Goal: Check status: Check status

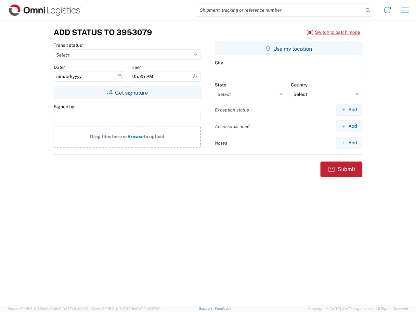
click at [279, 10] on input "search" at bounding box center [279, 10] width 168 height 12
click at [367, 10] on icon at bounding box center [367, 10] width 9 height 9
click at [387, 10] on icon at bounding box center [387, 10] width 10 height 10
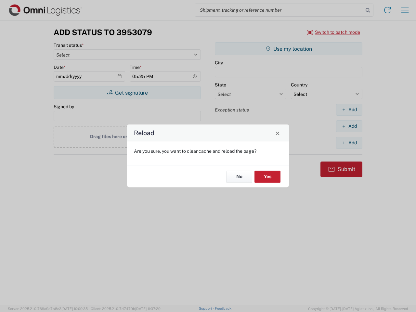
click at [333, 32] on div "Reload Are you sure, you want to clear cache and reload the page? No Yes" at bounding box center [208, 156] width 416 height 312
click at [127, 93] on div "Reload Are you sure, you want to clear cache and reload the page? No Yes" at bounding box center [208, 156] width 416 height 312
click at [288, 49] on div "Reload Are you sure, you want to clear cache and reload the page? No Yes" at bounding box center [208, 156] width 416 height 312
click at [349, 109] on div "Reload Are you sure, you want to clear cache and reload the page? No Yes" at bounding box center [208, 156] width 416 height 312
click at [349, 126] on div "Reload Are you sure, you want to clear cache and reload the page? No Yes" at bounding box center [208, 156] width 416 height 312
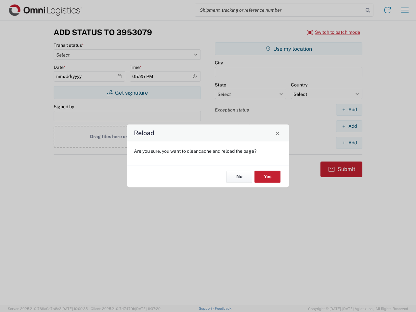
click at [349, 143] on div "Reload Are you sure, you want to clear cache and reload the page? No Yes" at bounding box center [208, 156] width 416 height 312
